Goal: Browse casually: Explore the website without a specific task or goal

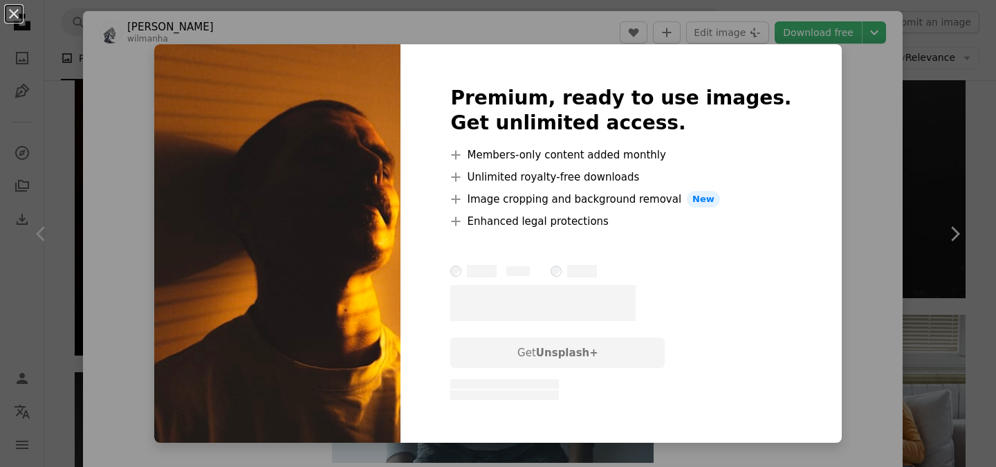
scroll to position [1337, 0]
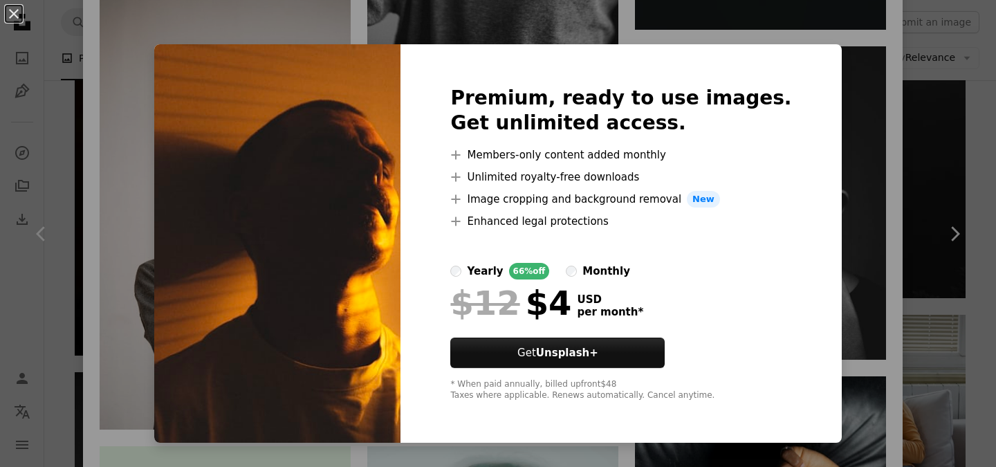
click at [914, 140] on div "An X shape Premium, ready to use images. Get unlimited access. A plus sign Memb…" at bounding box center [498, 233] width 996 height 467
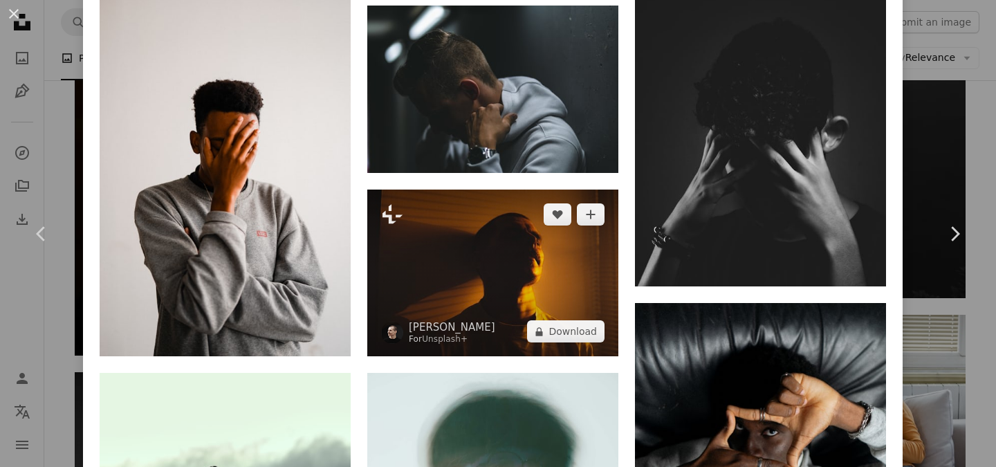
scroll to position [1358, 0]
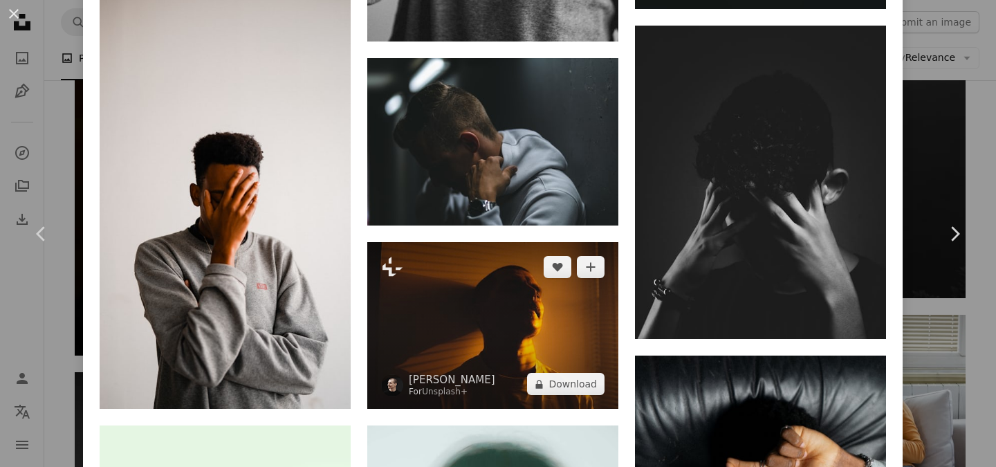
click at [456, 242] on img at bounding box center [492, 325] width 251 height 167
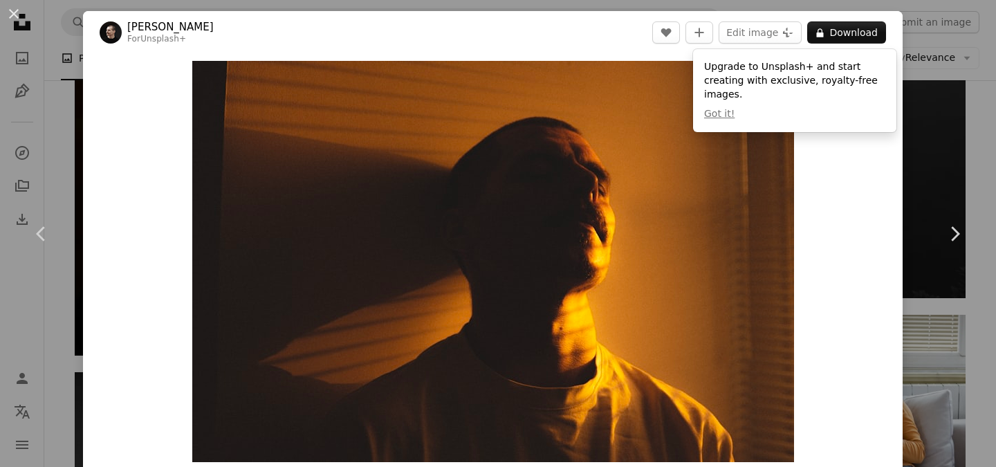
click at [945, 135] on div "An X shape Chevron left Chevron right [PERSON_NAME] For Unsplash+ A heart A plu…" at bounding box center [498, 233] width 996 height 467
